Goal: Information Seeking & Learning: Learn about a topic

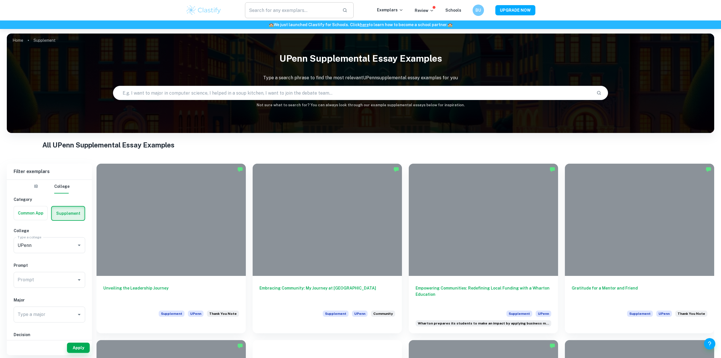
click at [297, 13] on input "text" at bounding box center [291, 10] width 93 height 16
type input "[US_STATE]"
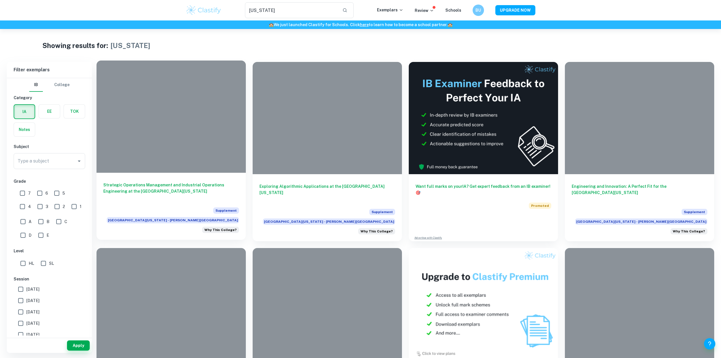
click at [154, 217] on span "[GEOGRAPHIC_DATA][US_STATE] - [PERSON_NAME][GEOGRAPHIC_DATA]" at bounding box center [173, 220] width 132 height 6
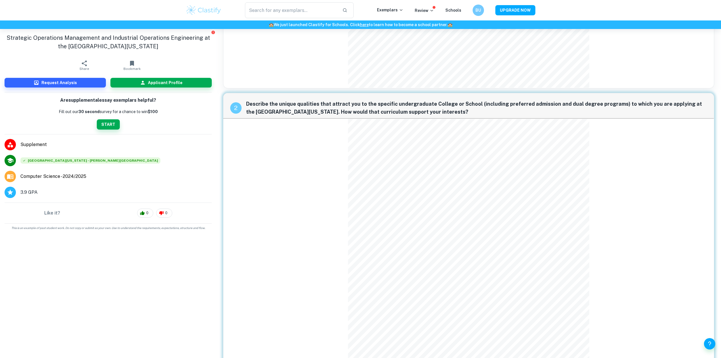
scroll to position [274, 0]
